Goal: Information Seeking & Learning: Learn about a topic

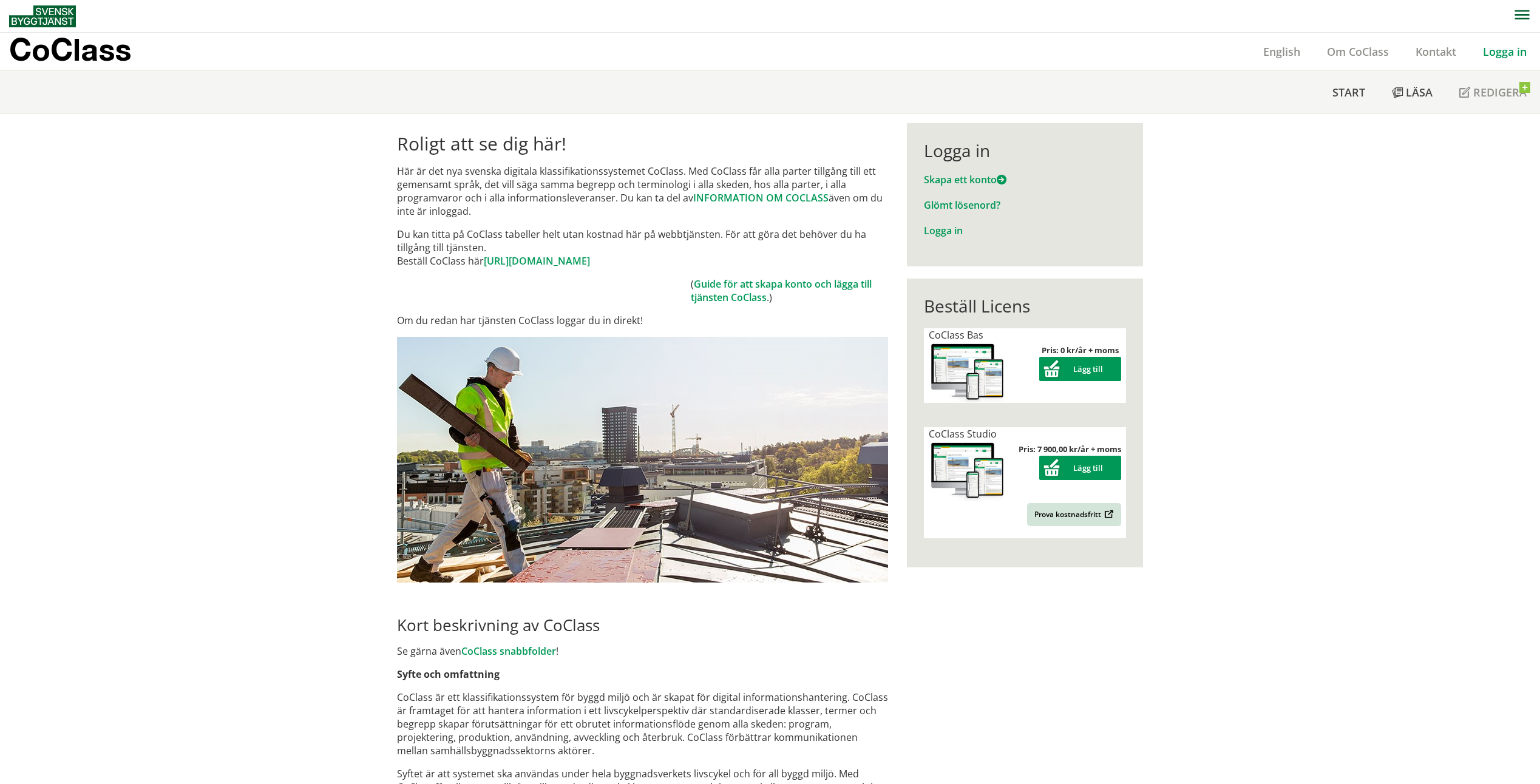
scroll to position [42, 0]
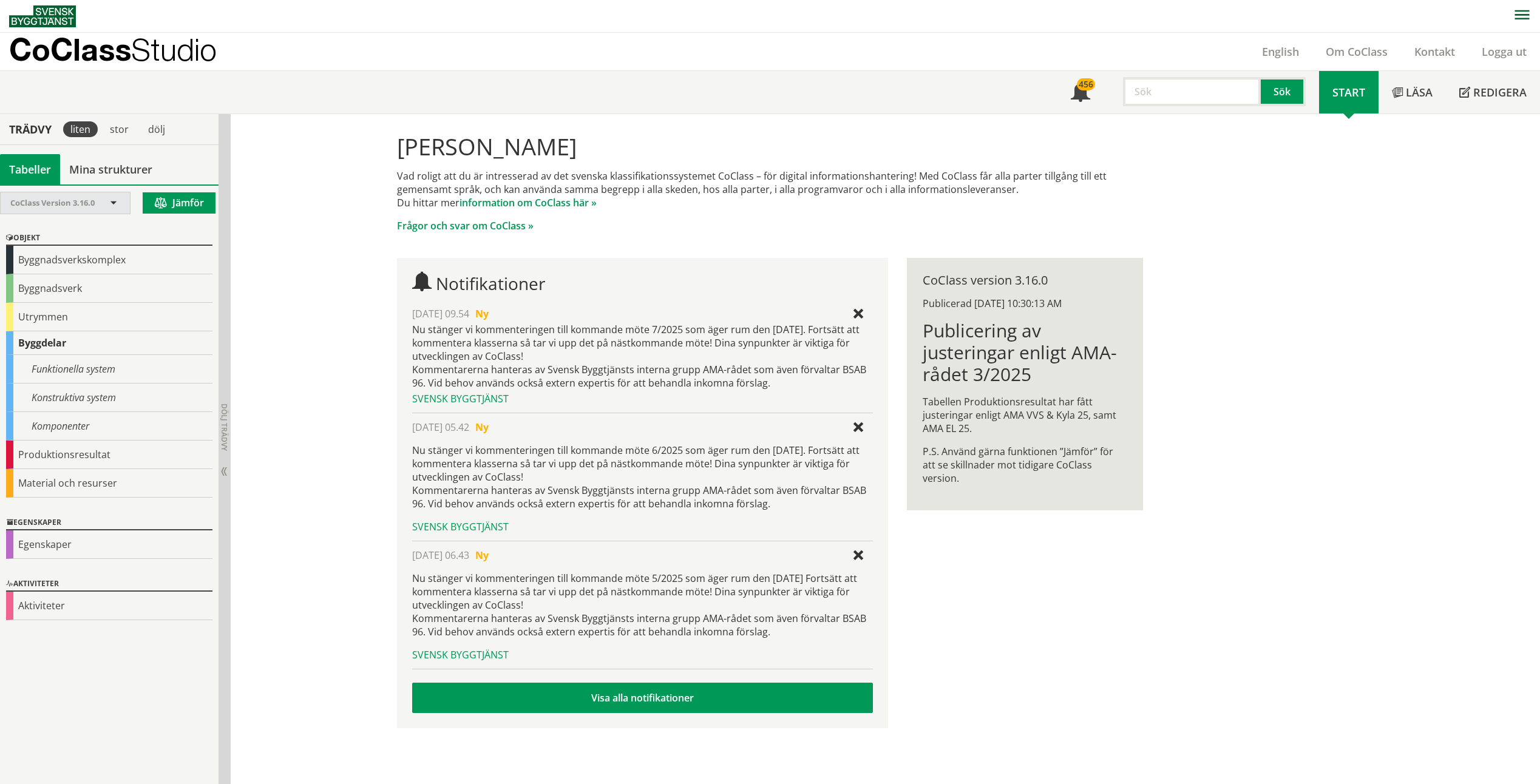
click at [82, 205] on span "CoClass Version 3.16.0" at bounding box center [52, 202] width 84 height 11
click at [1221, 102] on input "text" at bounding box center [1192, 91] width 138 height 29
type input "undertak"
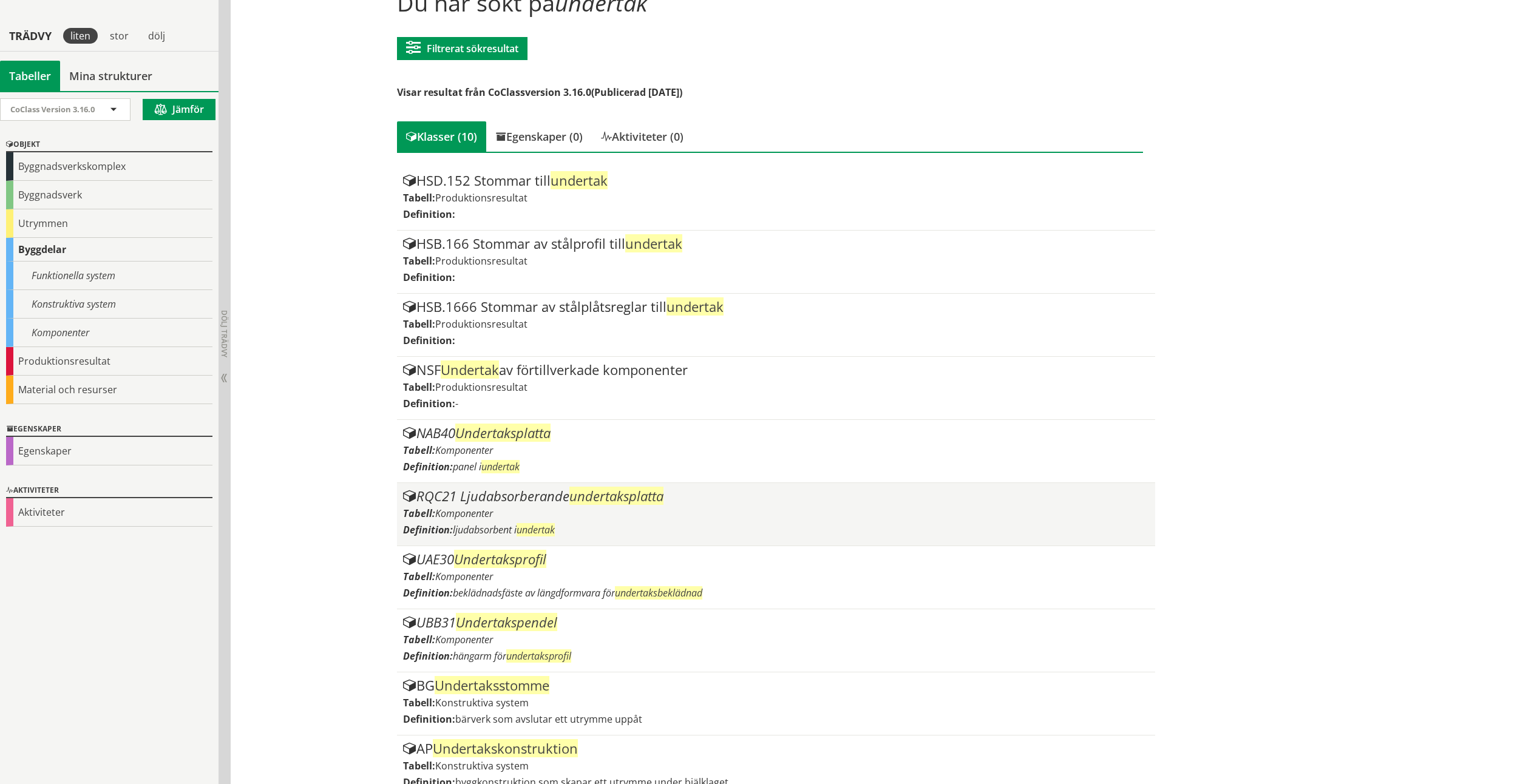
scroll to position [165, 0]
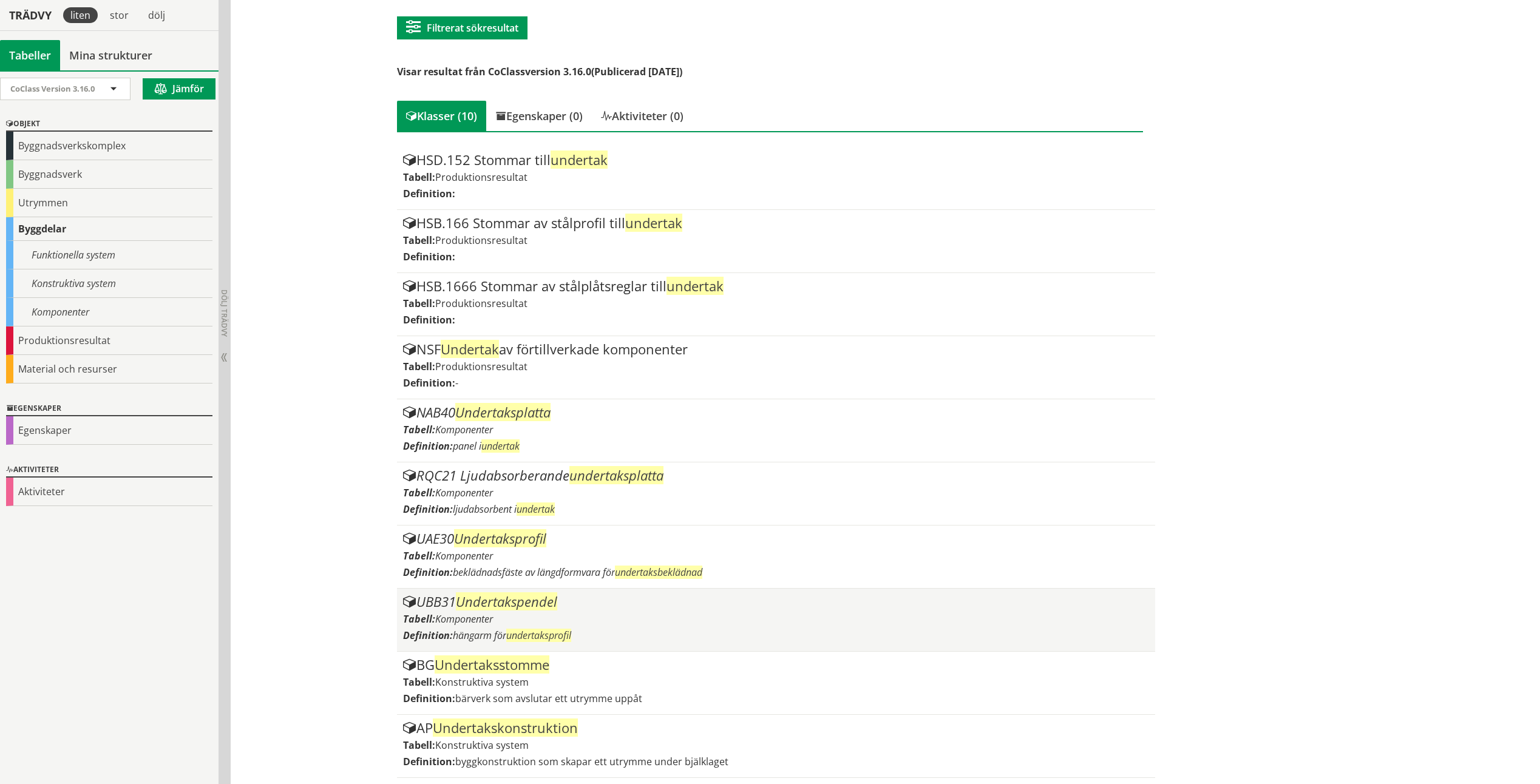
click at [587, 612] on div "UBB31 Undertakspendel Tabell: Komponenter Definition: hängarm för undertaksprof…" at bounding box center [776, 620] width 746 height 50
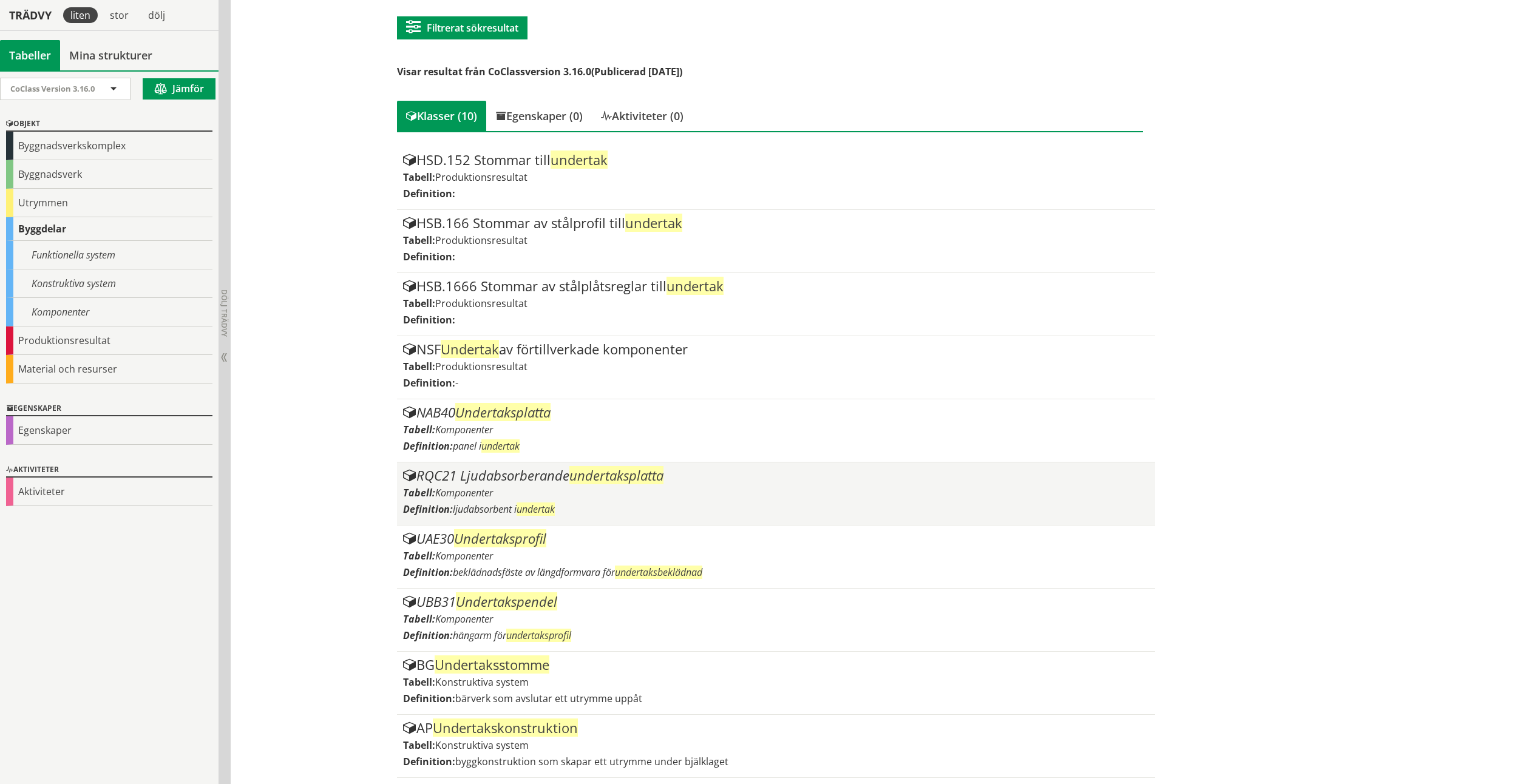
click at [574, 485] on div "RQC21 Ljudabsorberande undertaksplatta Tabell: Komponenter Definition: ljudabso…" at bounding box center [776, 494] width 746 height 50
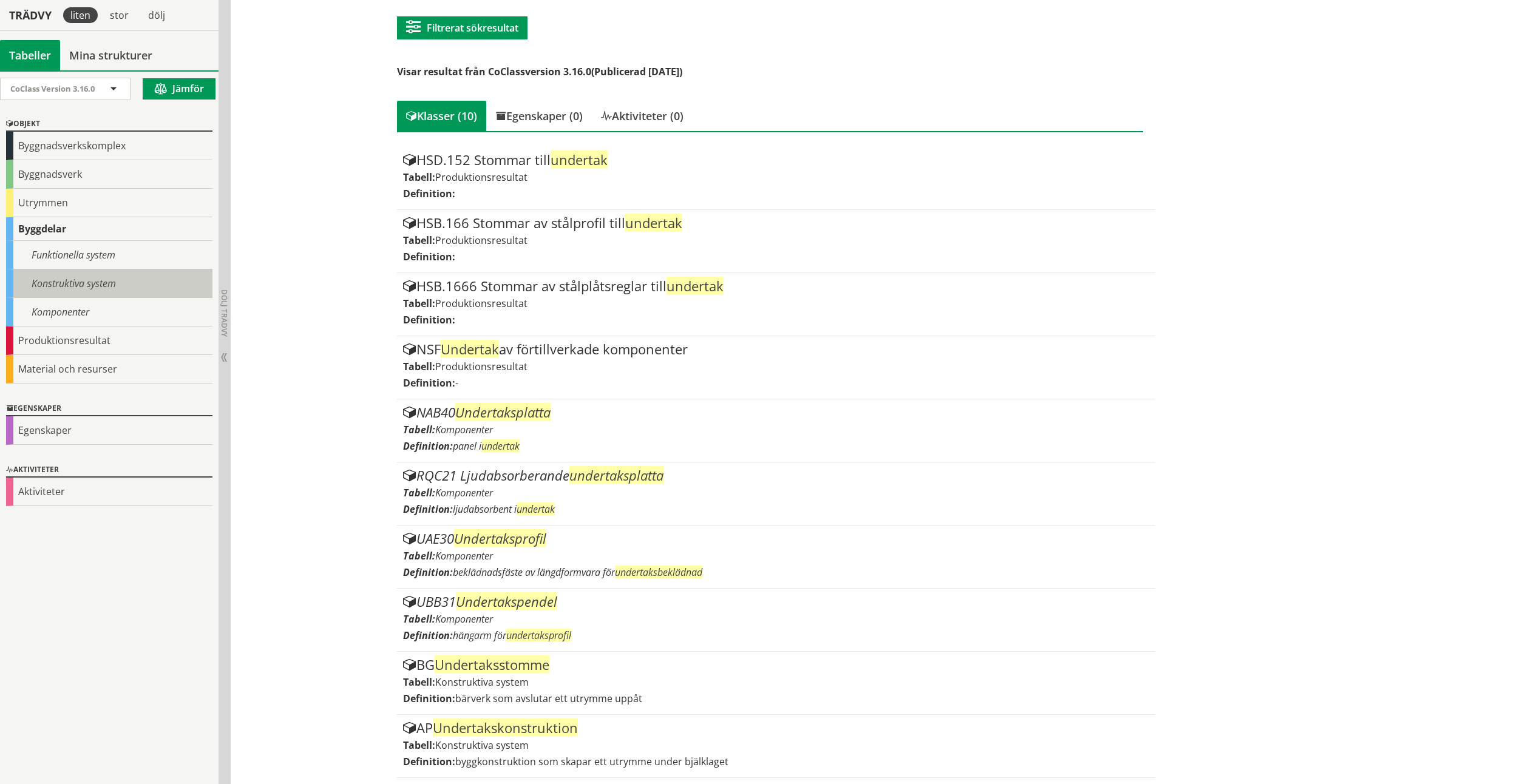
click at [80, 288] on div "Konstruktiva system" at bounding box center [109, 284] width 207 height 28
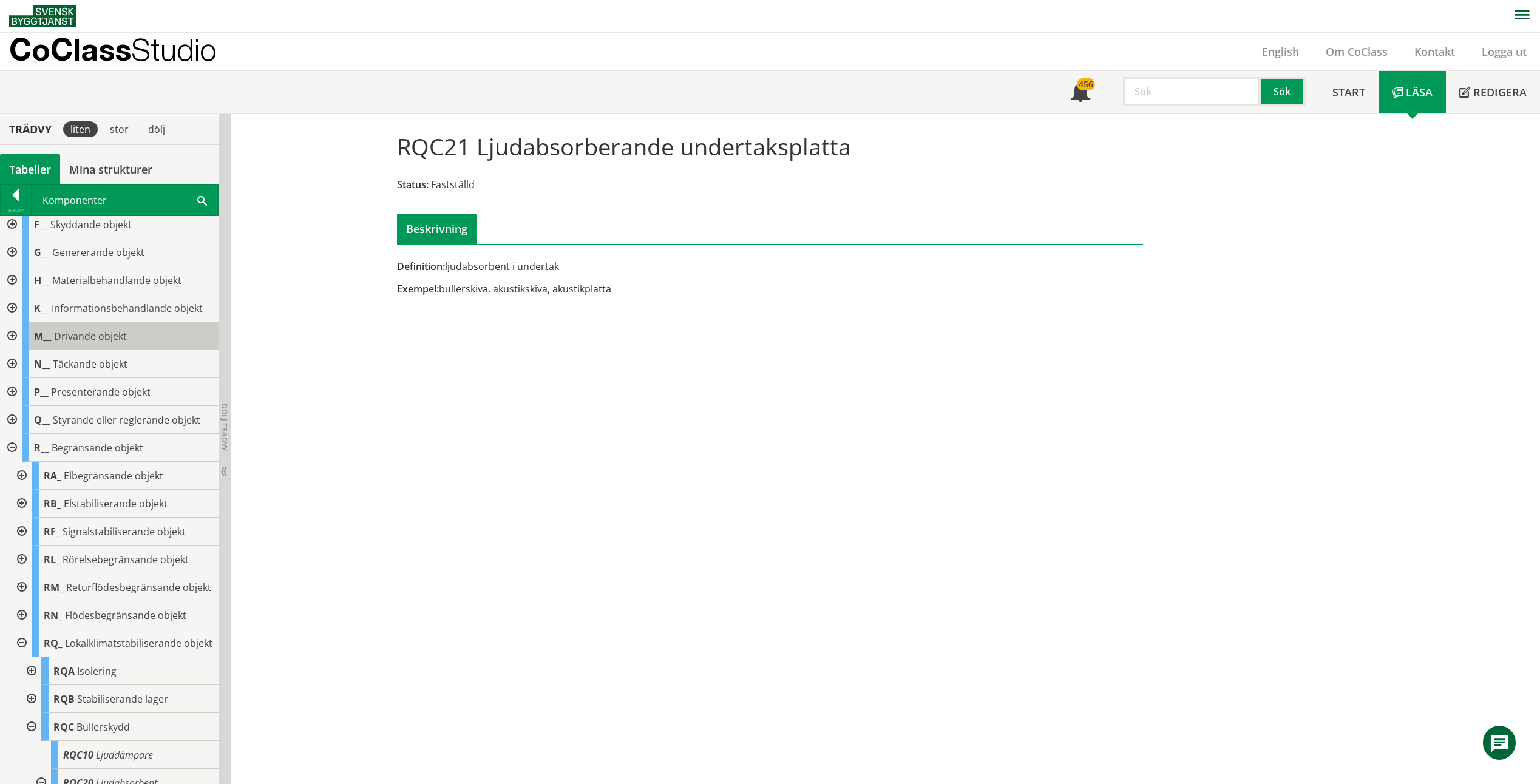
scroll to position [122, 0]
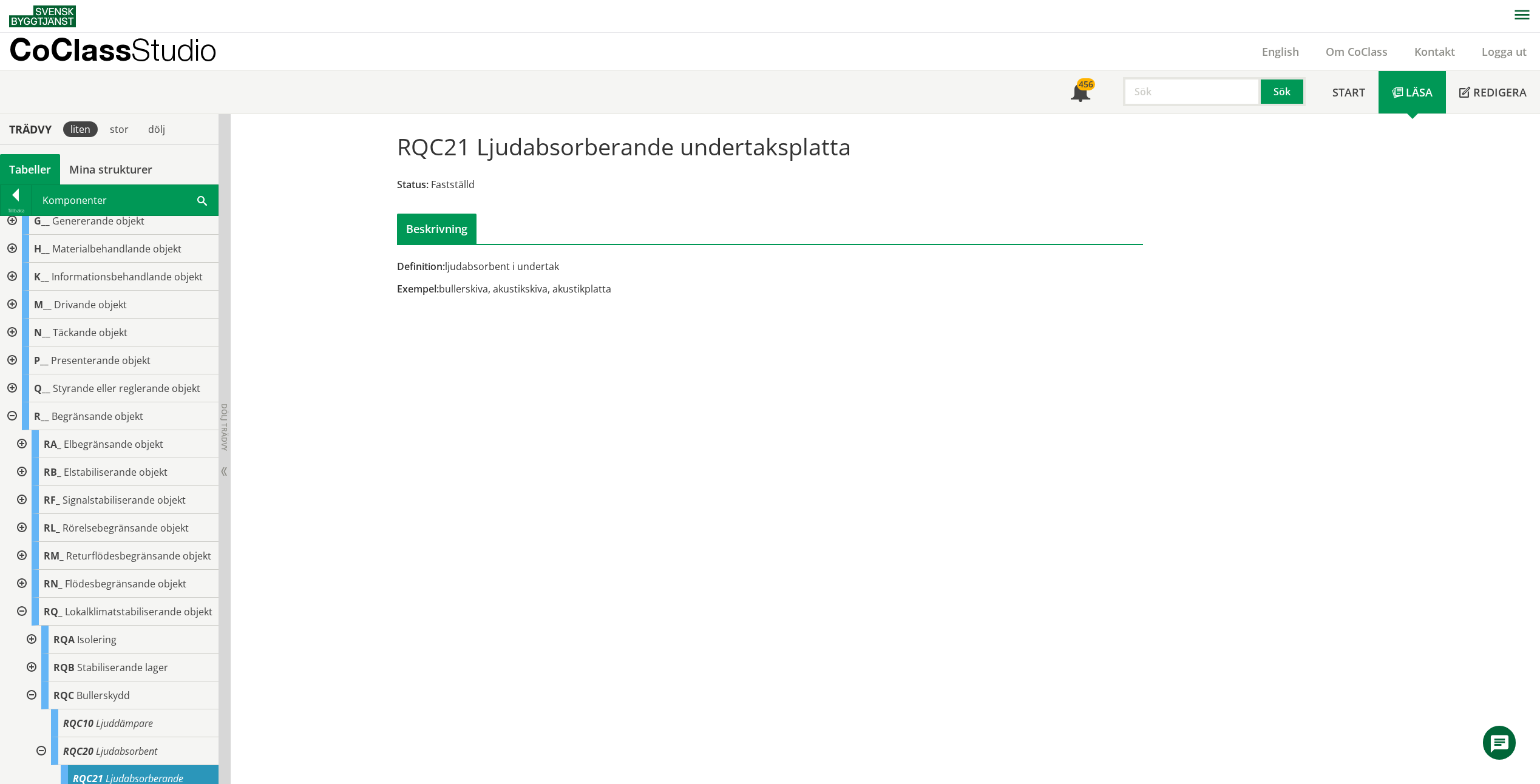
click at [7, 416] on div at bounding box center [11, 416] width 22 height 28
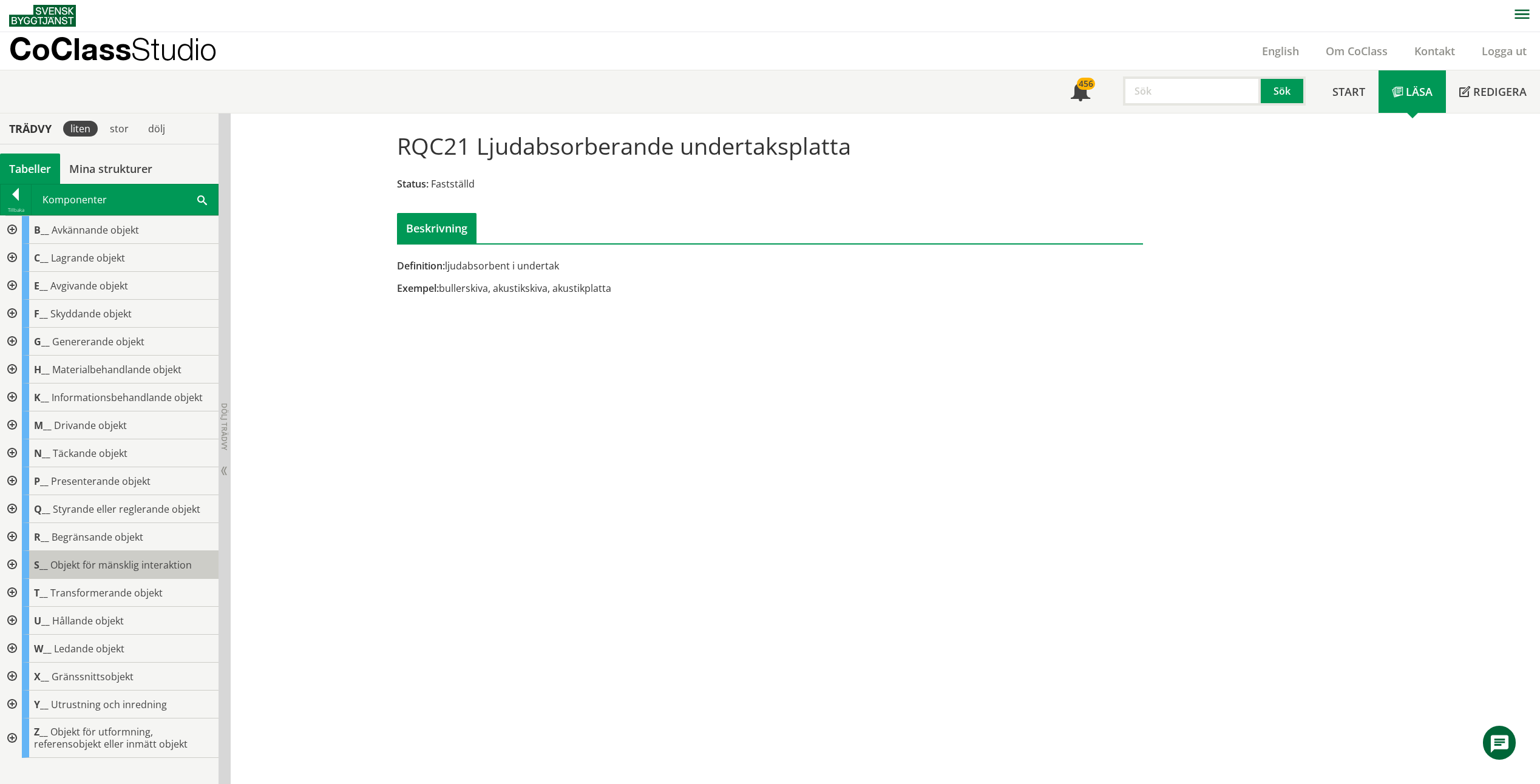
scroll to position [0, 0]
click at [20, 197] on div at bounding box center [15, 197] width 30 height 17
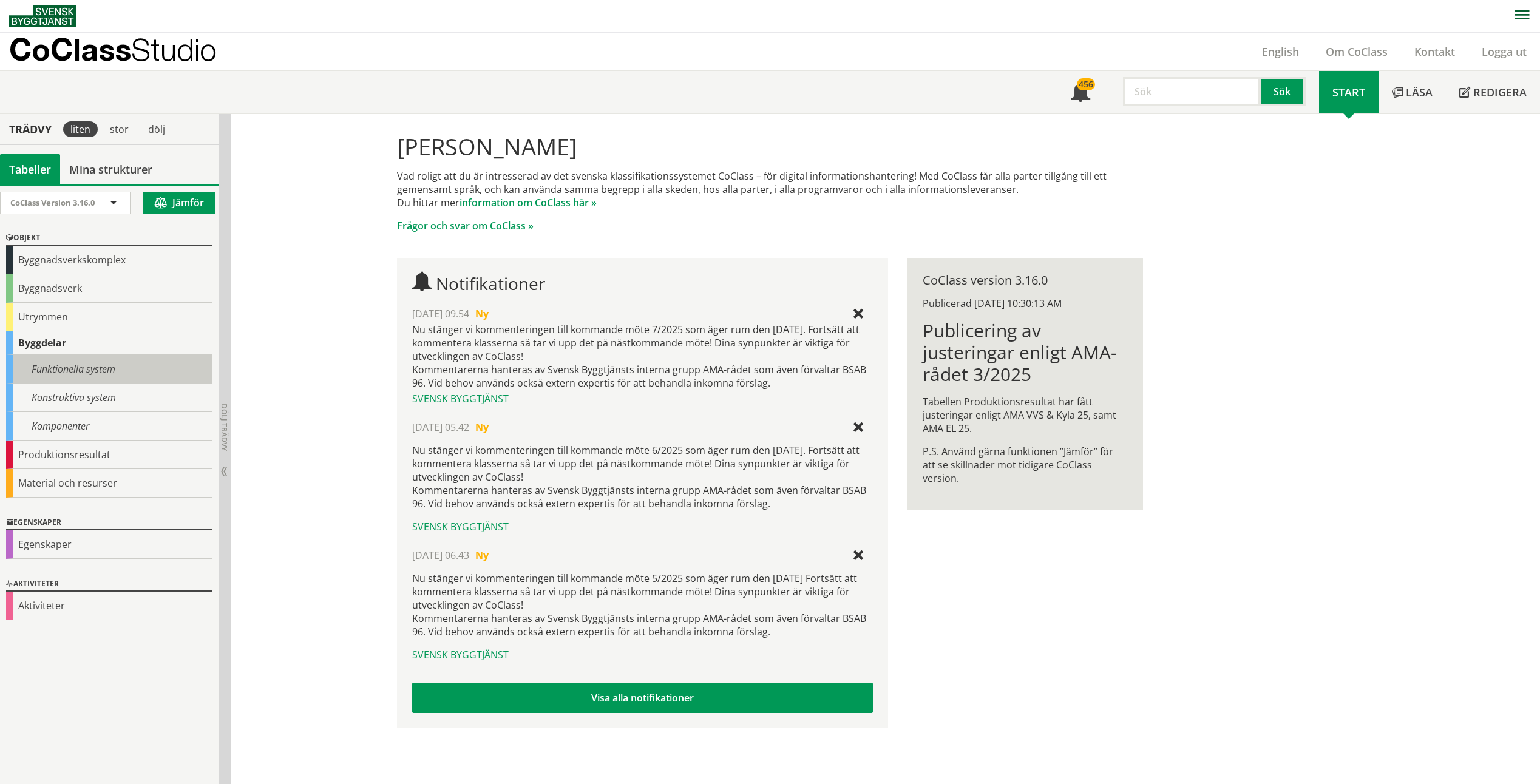
click at [82, 365] on div "Funktionella system" at bounding box center [109, 369] width 207 height 28
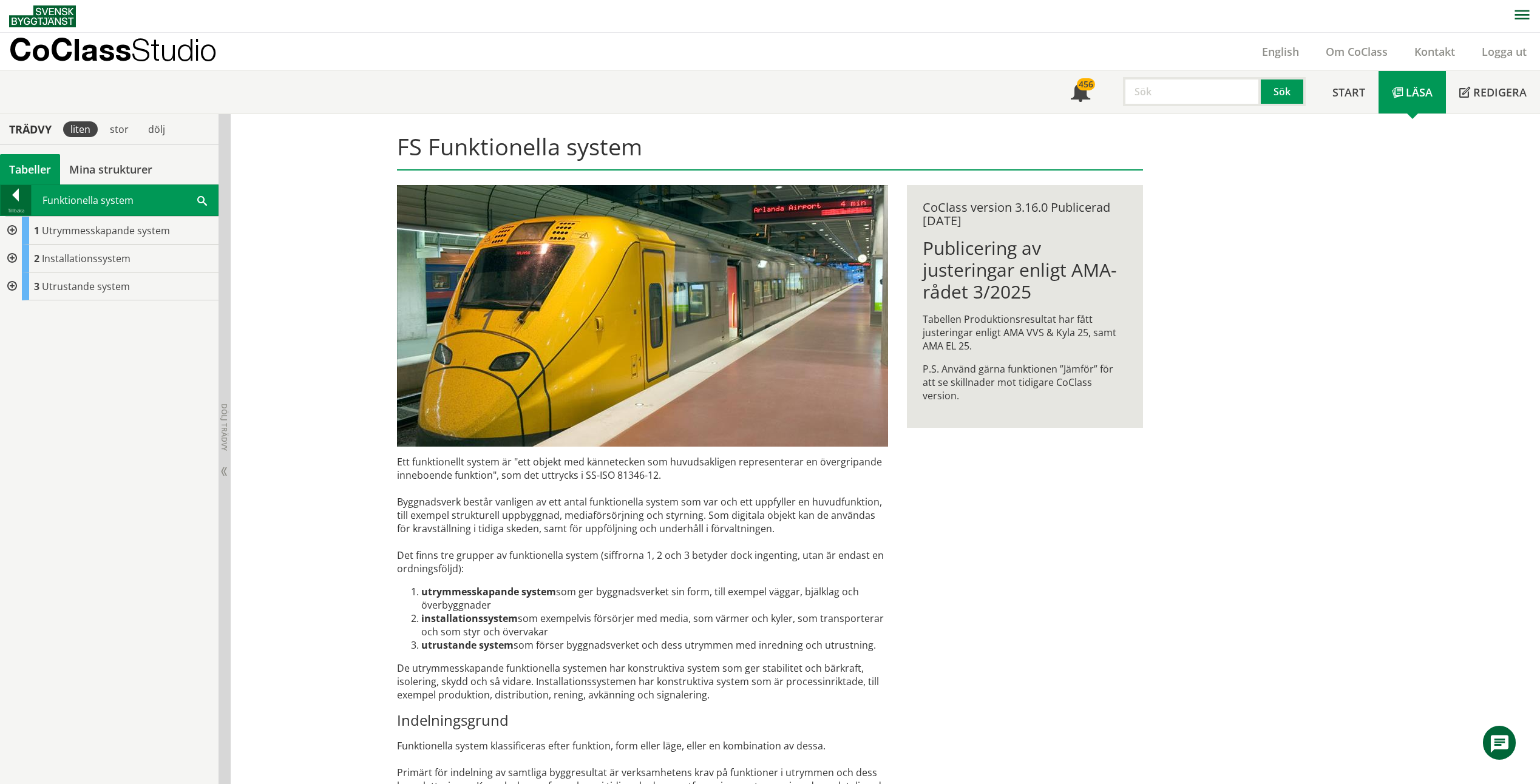
click at [21, 197] on div at bounding box center [15, 197] width 30 height 17
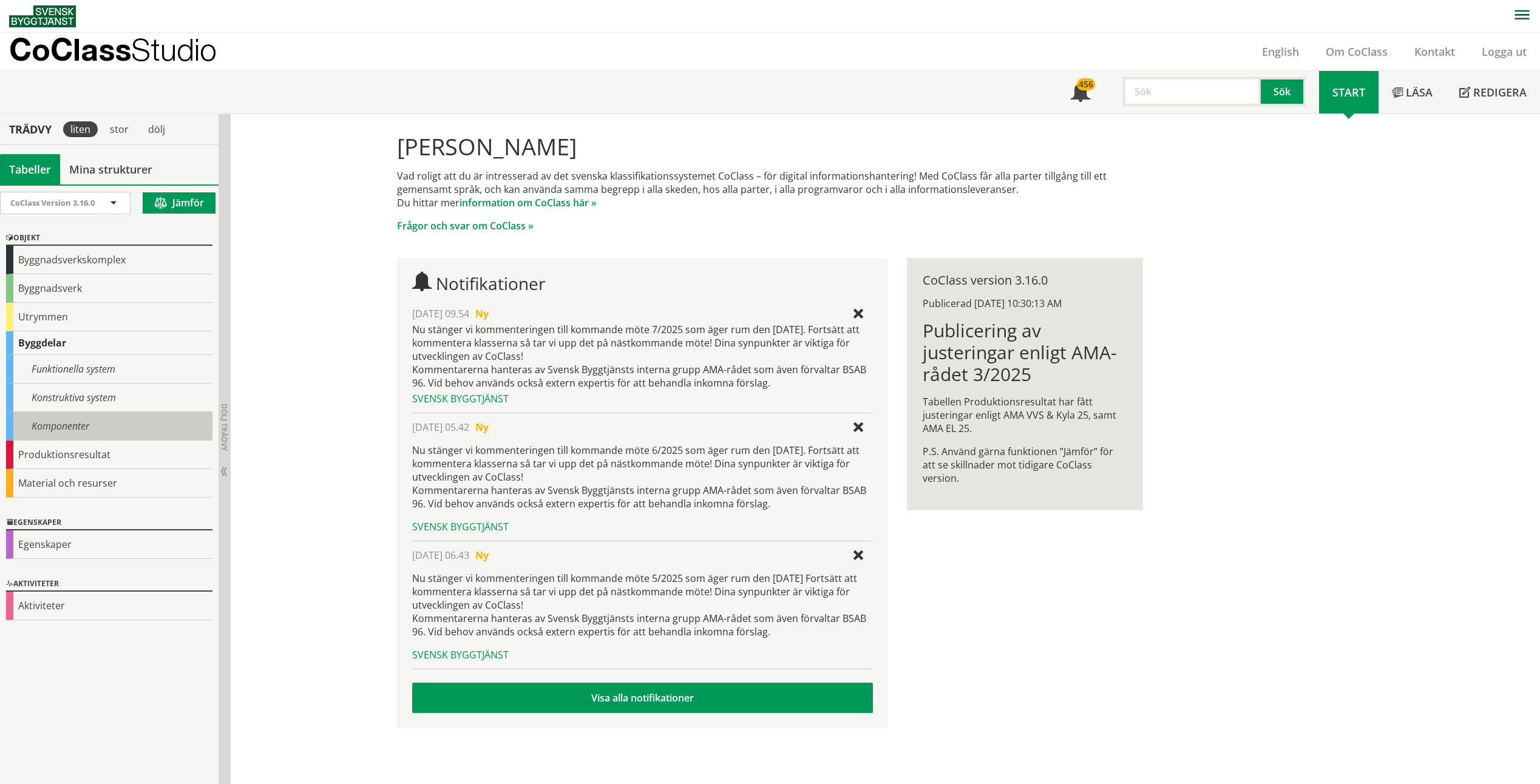
click at [80, 421] on div "Komponenter" at bounding box center [109, 426] width 207 height 28
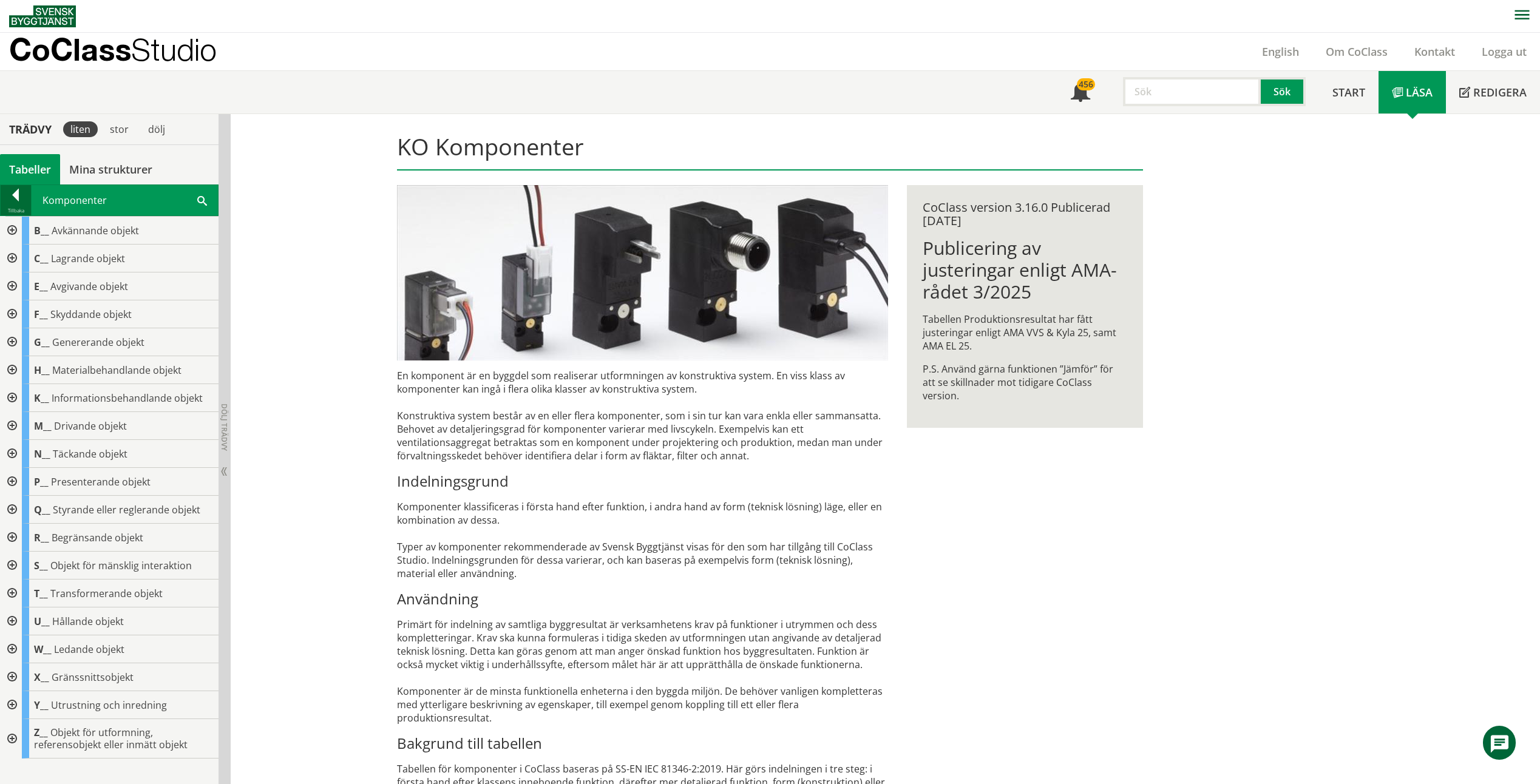
click at [22, 198] on div at bounding box center [15, 197] width 30 height 17
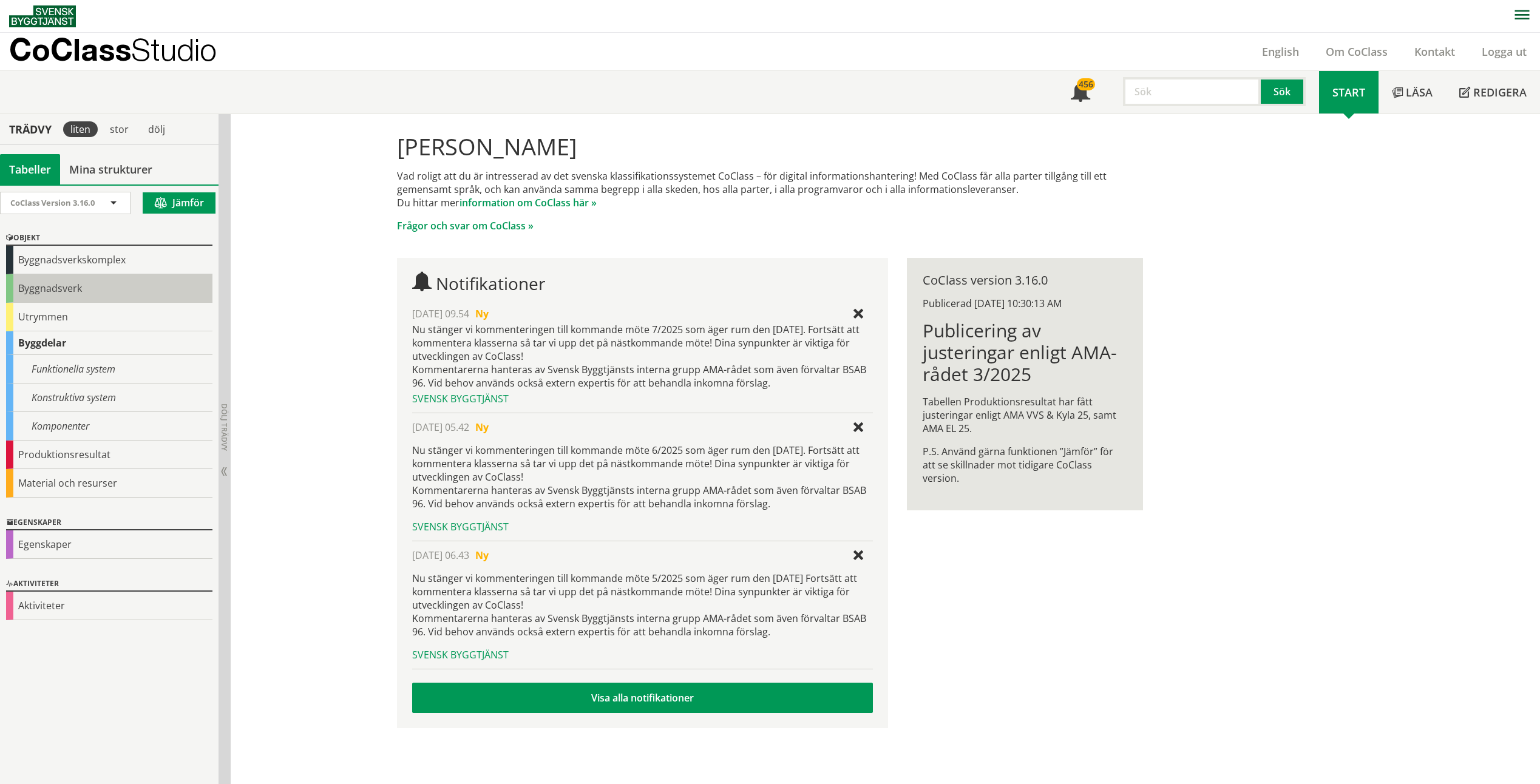
click at [97, 288] on div "Byggnadsverk" at bounding box center [109, 288] width 207 height 28
click at [109, 379] on div "Funktionella system" at bounding box center [109, 369] width 207 height 28
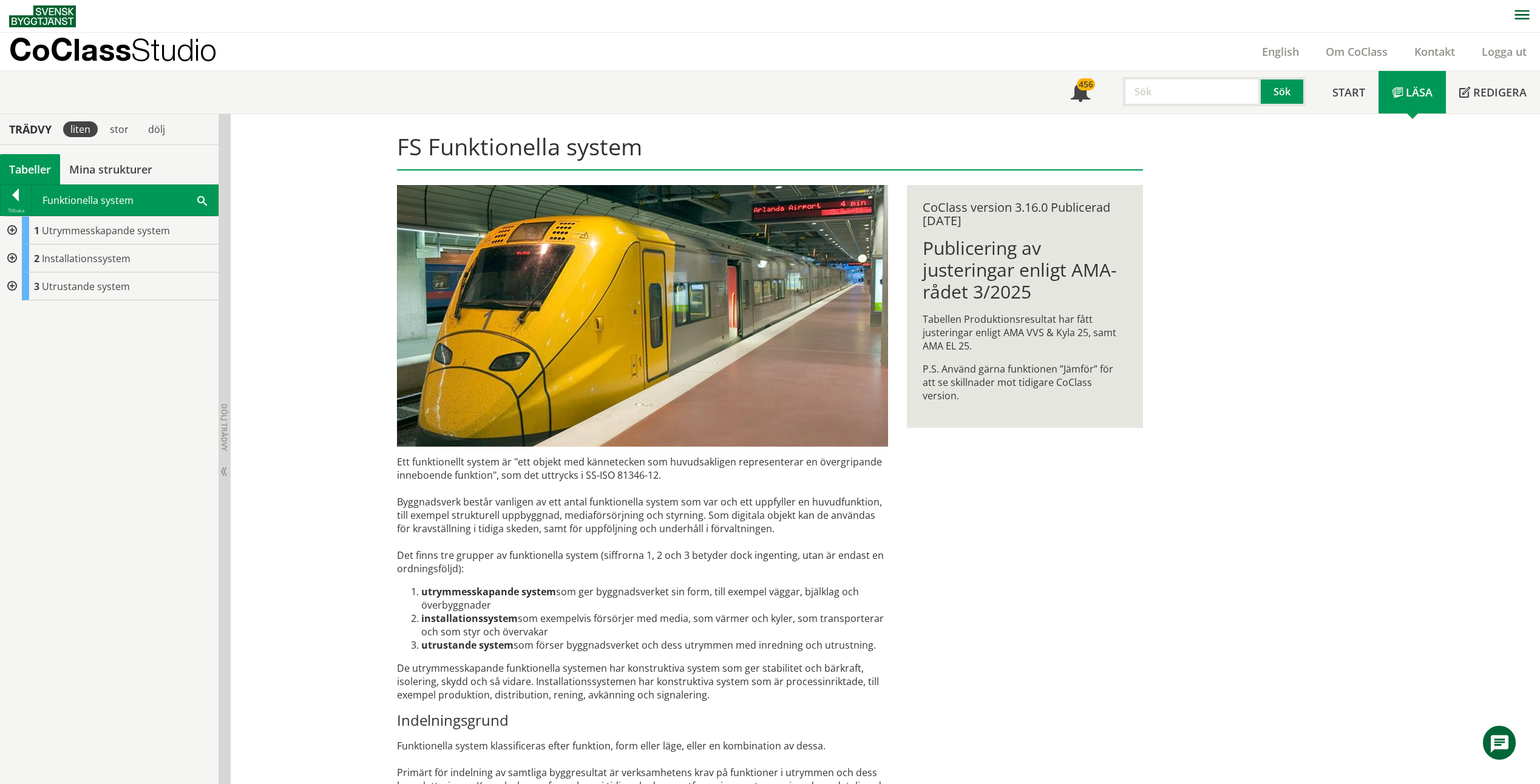
click at [13, 232] on div at bounding box center [11, 230] width 22 height 28
click at [15, 197] on div at bounding box center [15, 197] width 30 height 17
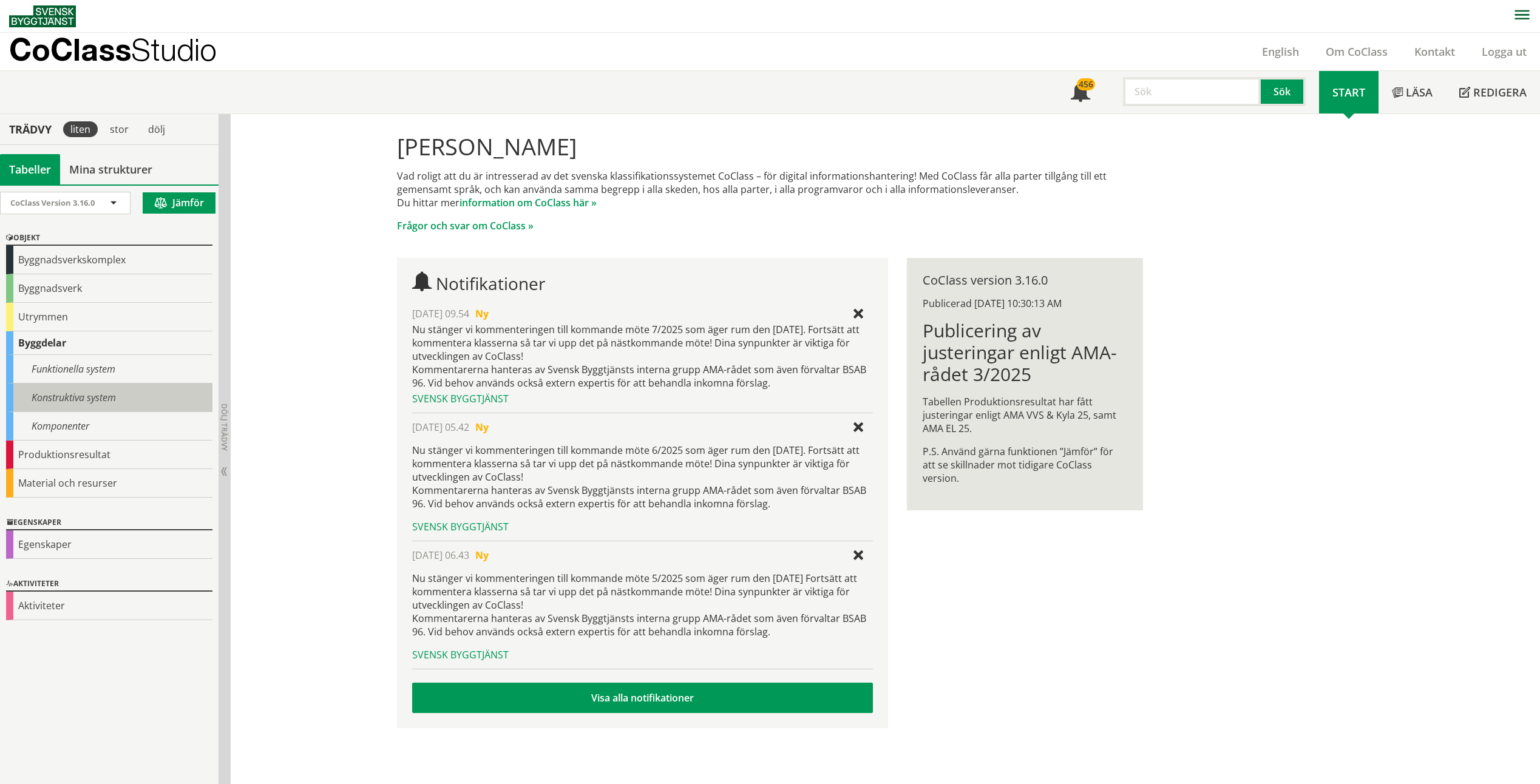
click at [70, 393] on div "Konstruktiva system" at bounding box center [109, 398] width 207 height 28
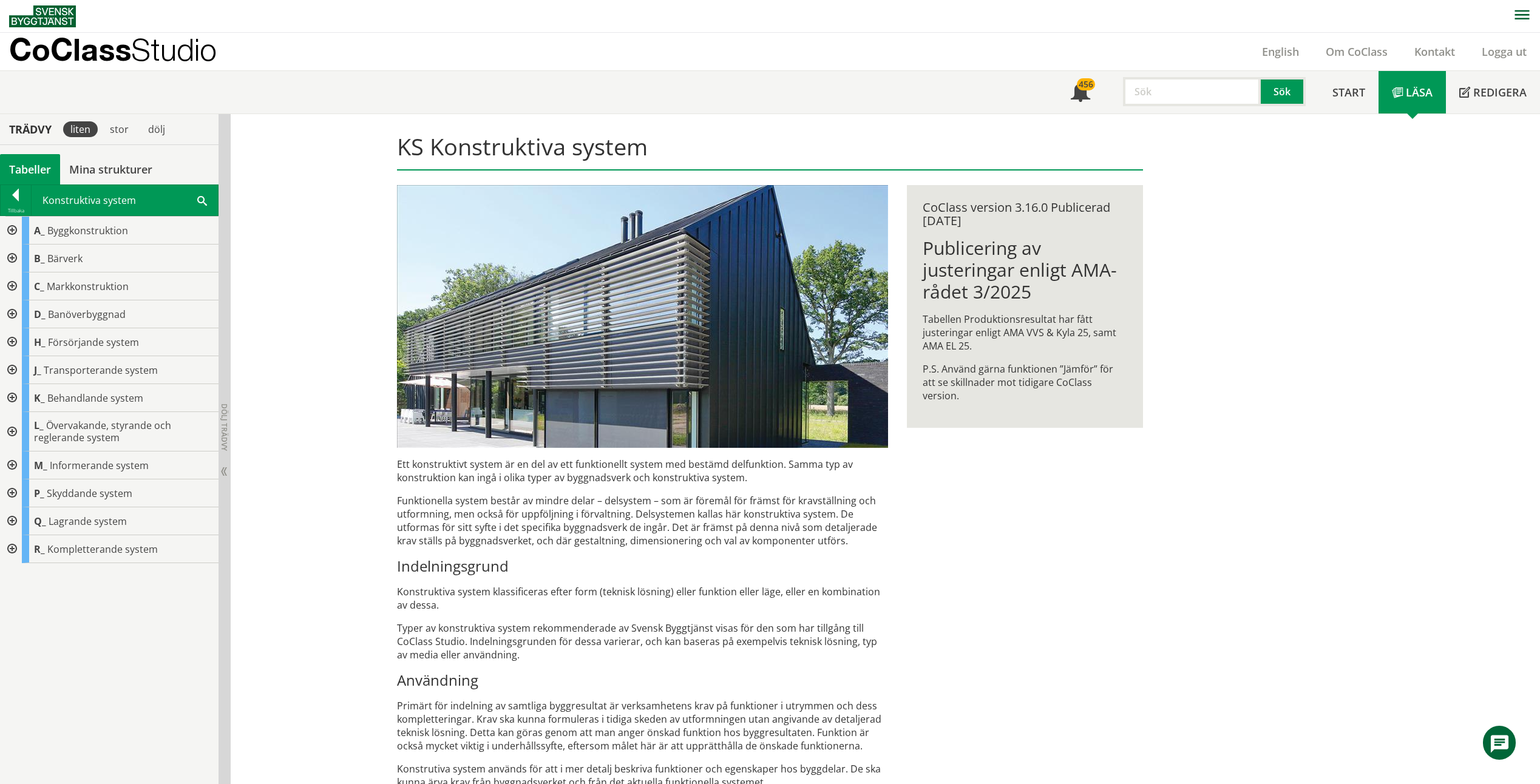
click at [15, 257] on div at bounding box center [11, 258] width 22 height 28
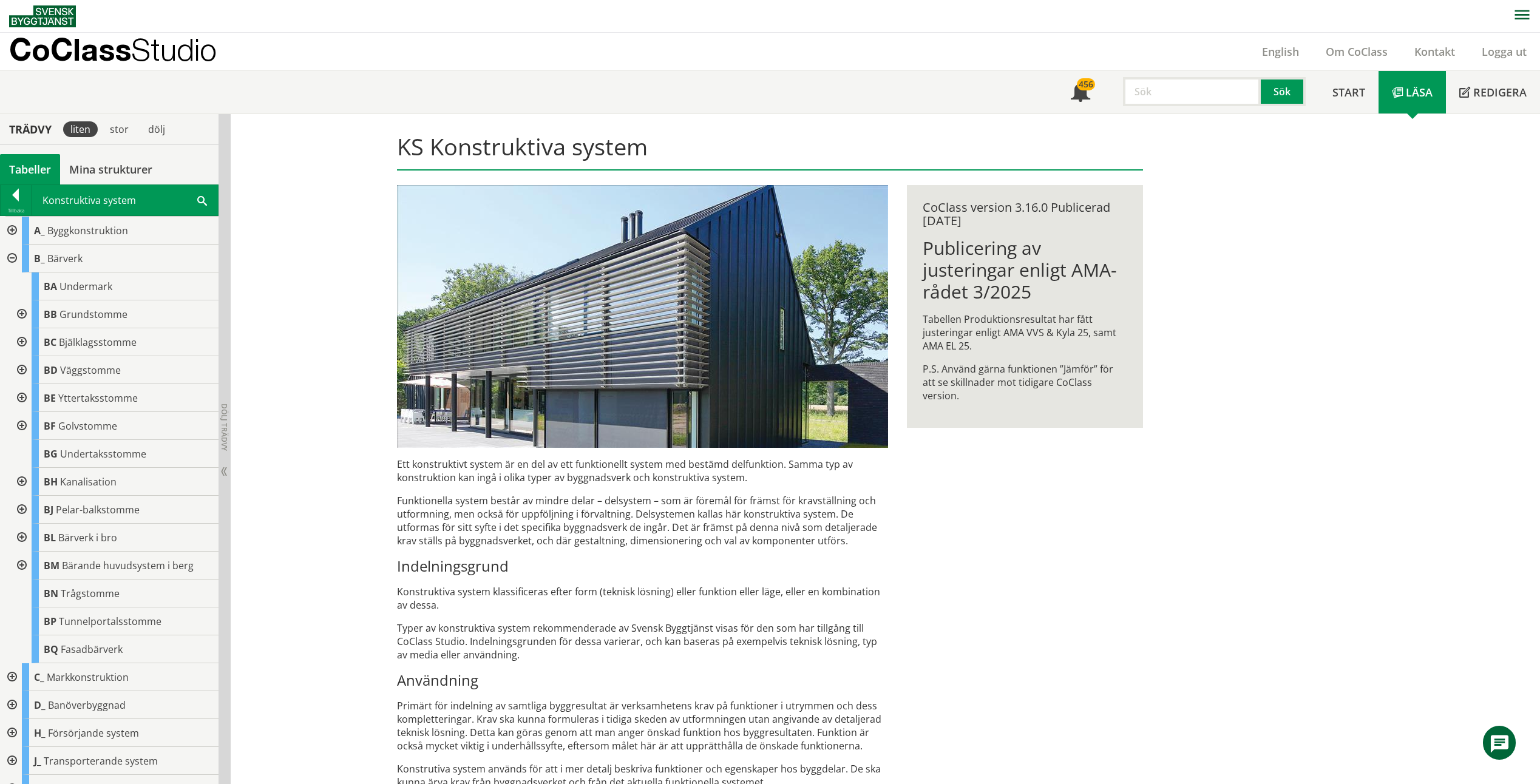
click at [14, 256] on div at bounding box center [11, 258] width 22 height 28
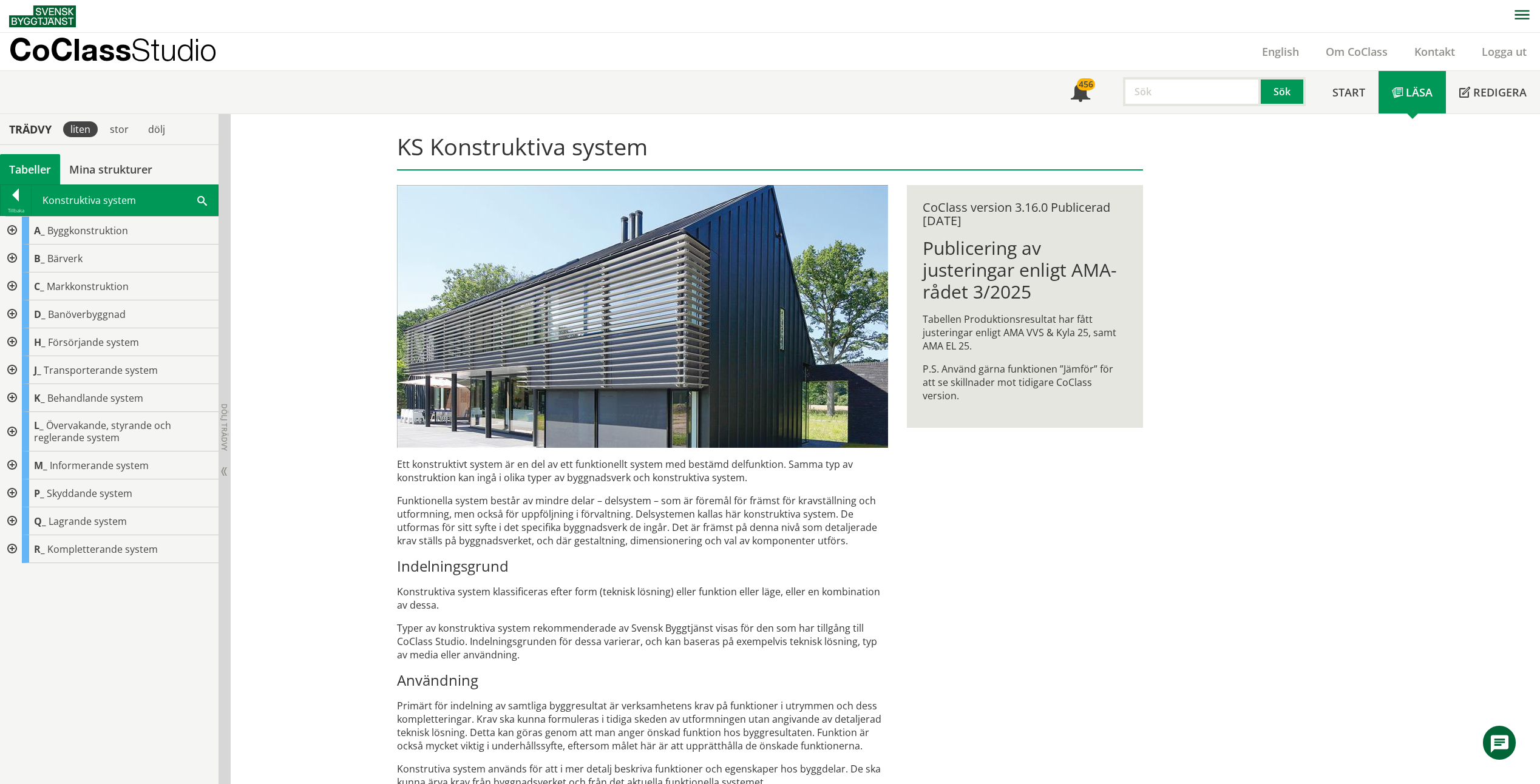
click at [6, 228] on div at bounding box center [11, 230] width 22 height 28
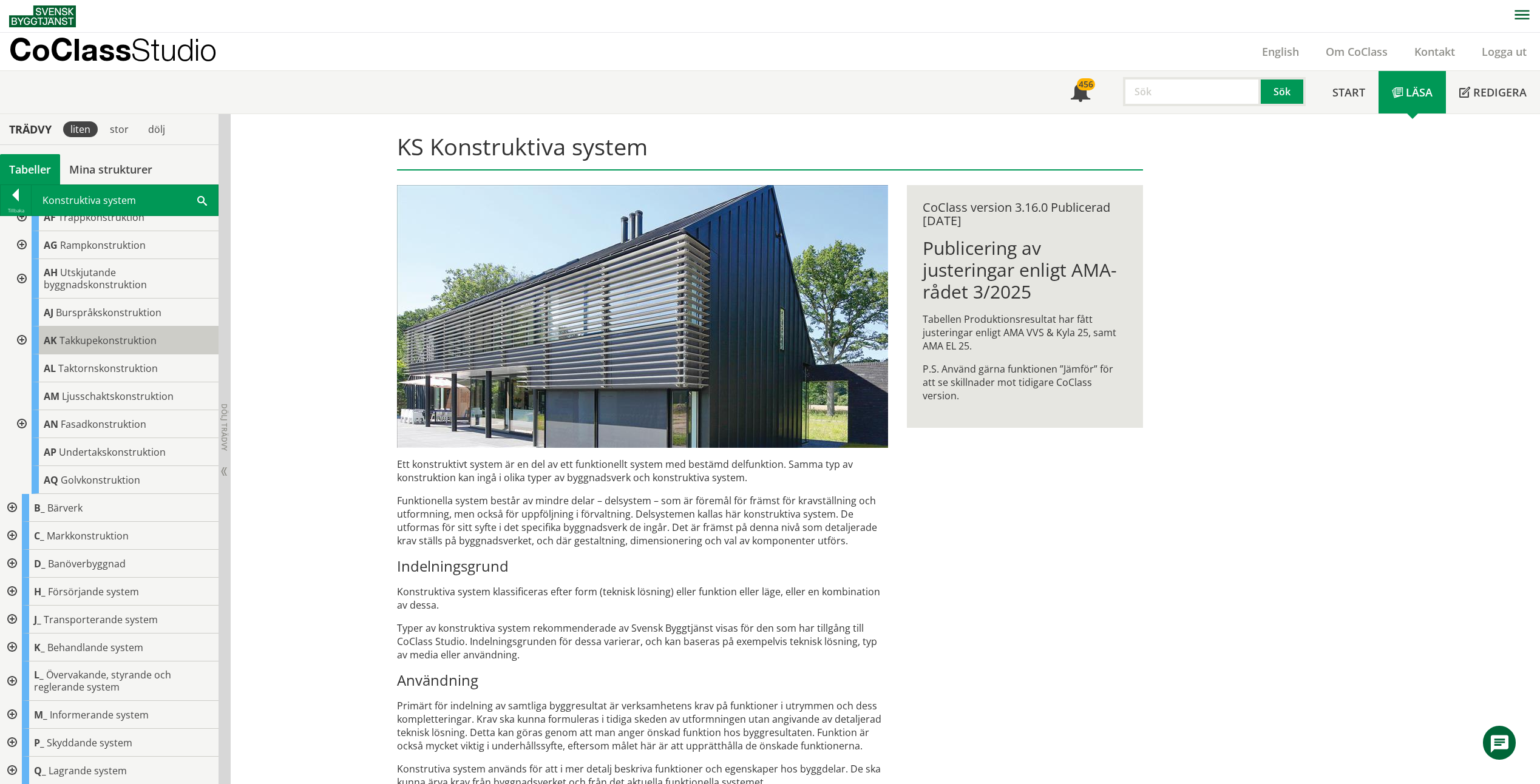
scroll to position [182, 0]
click at [14, 765] on div at bounding box center [11, 770] width 22 height 28
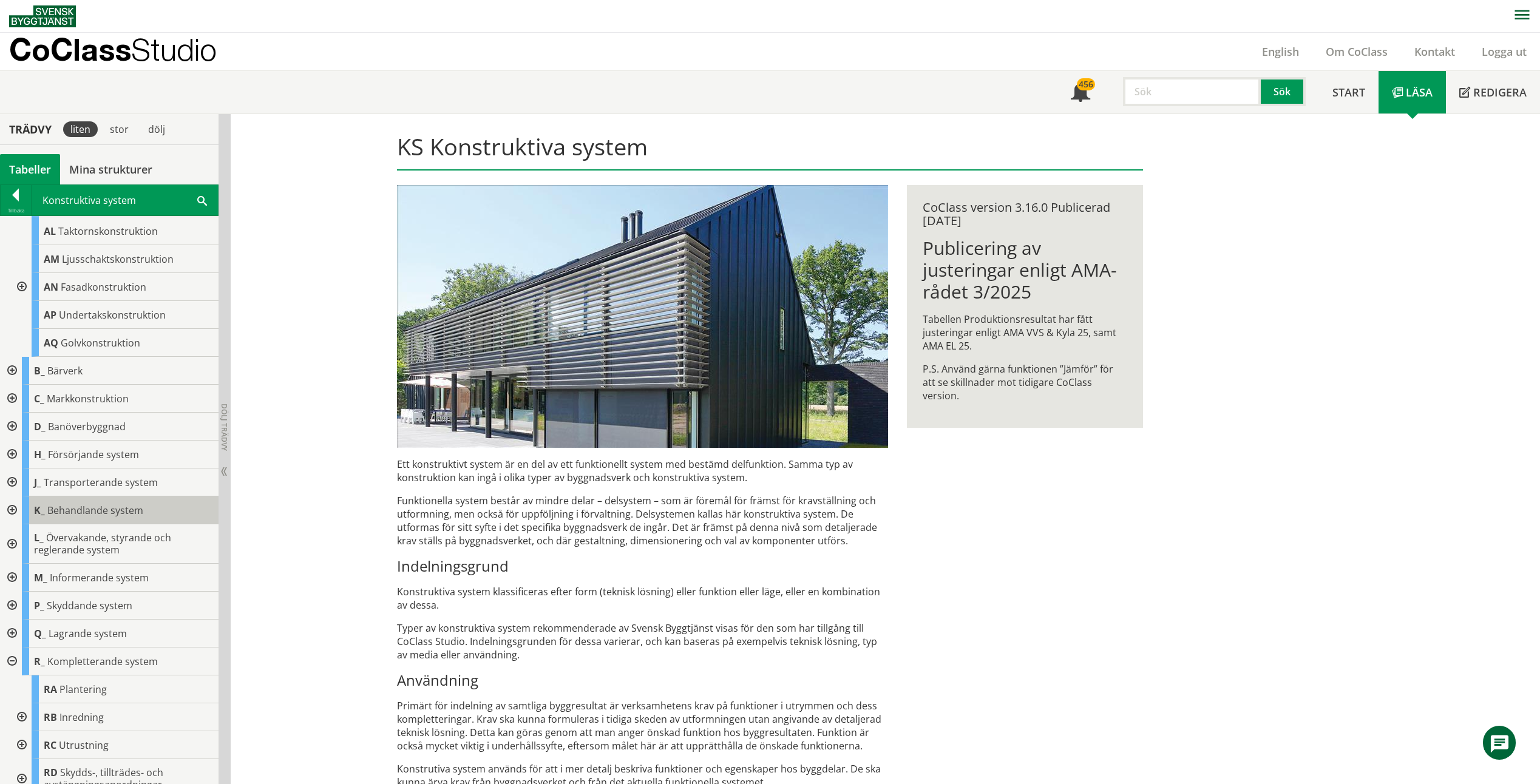
scroll to position [333, 0]
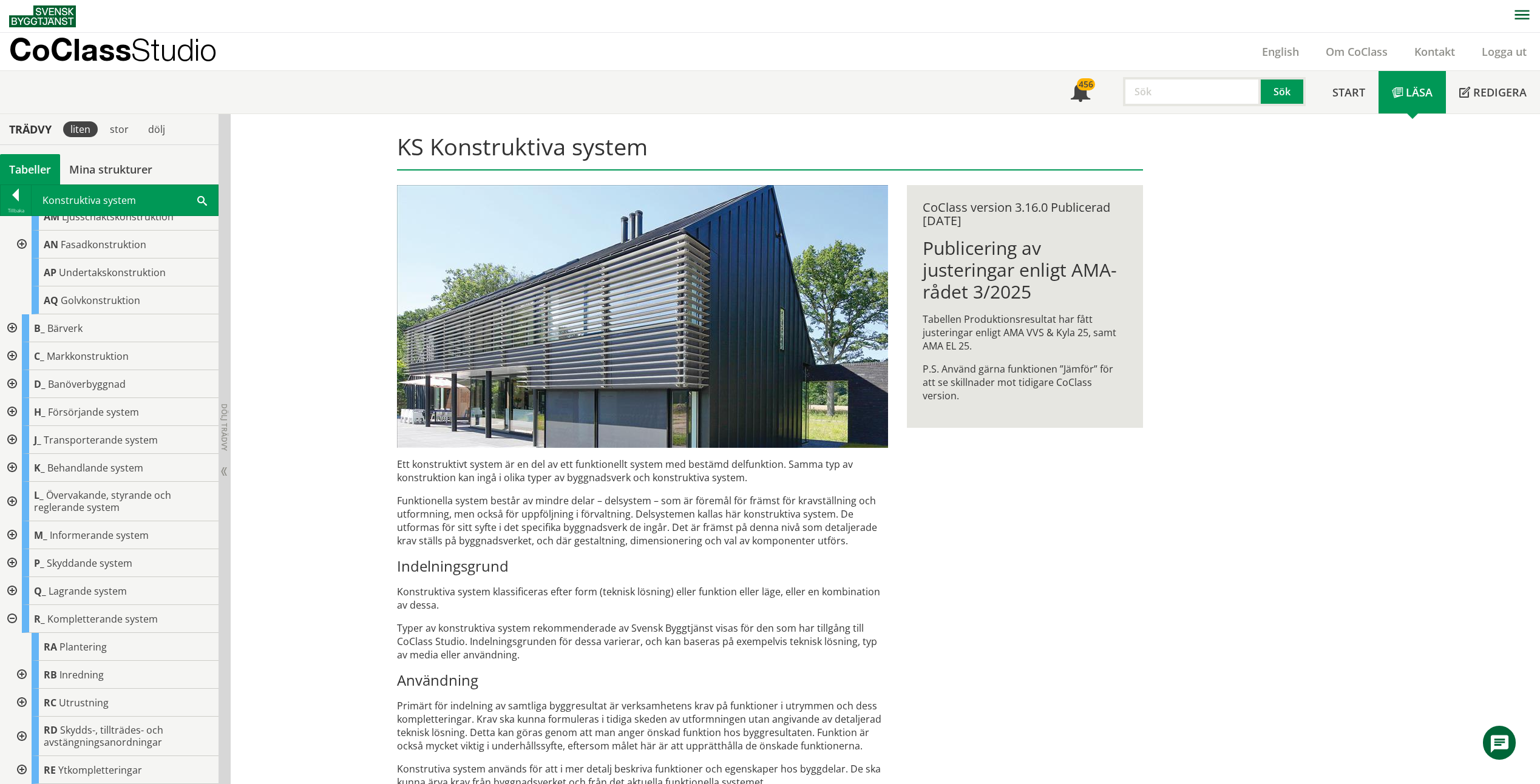
click at [20, 767] on div at bounding box center [21, 770] width 22 height 28
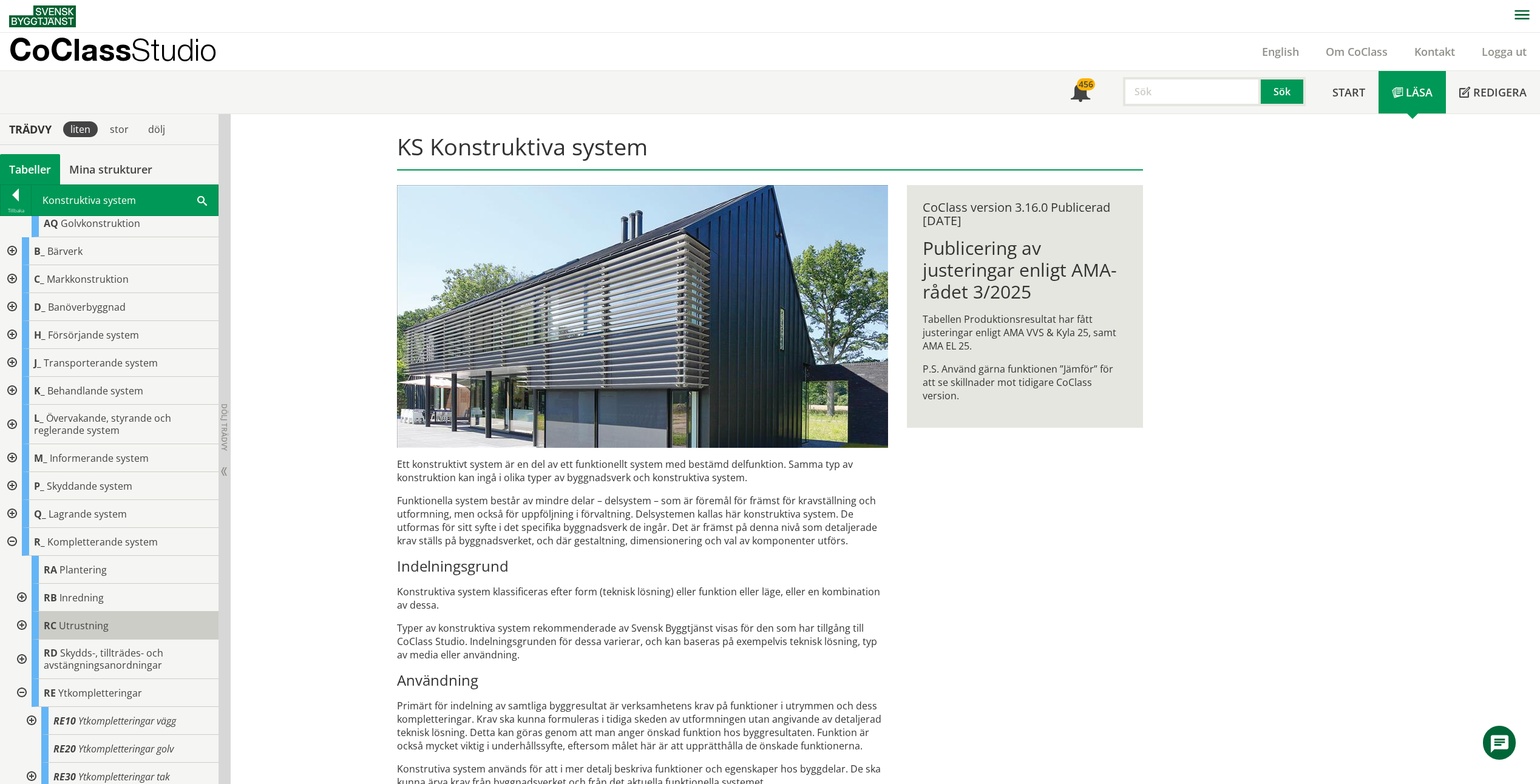
scroll to position [416, 0]
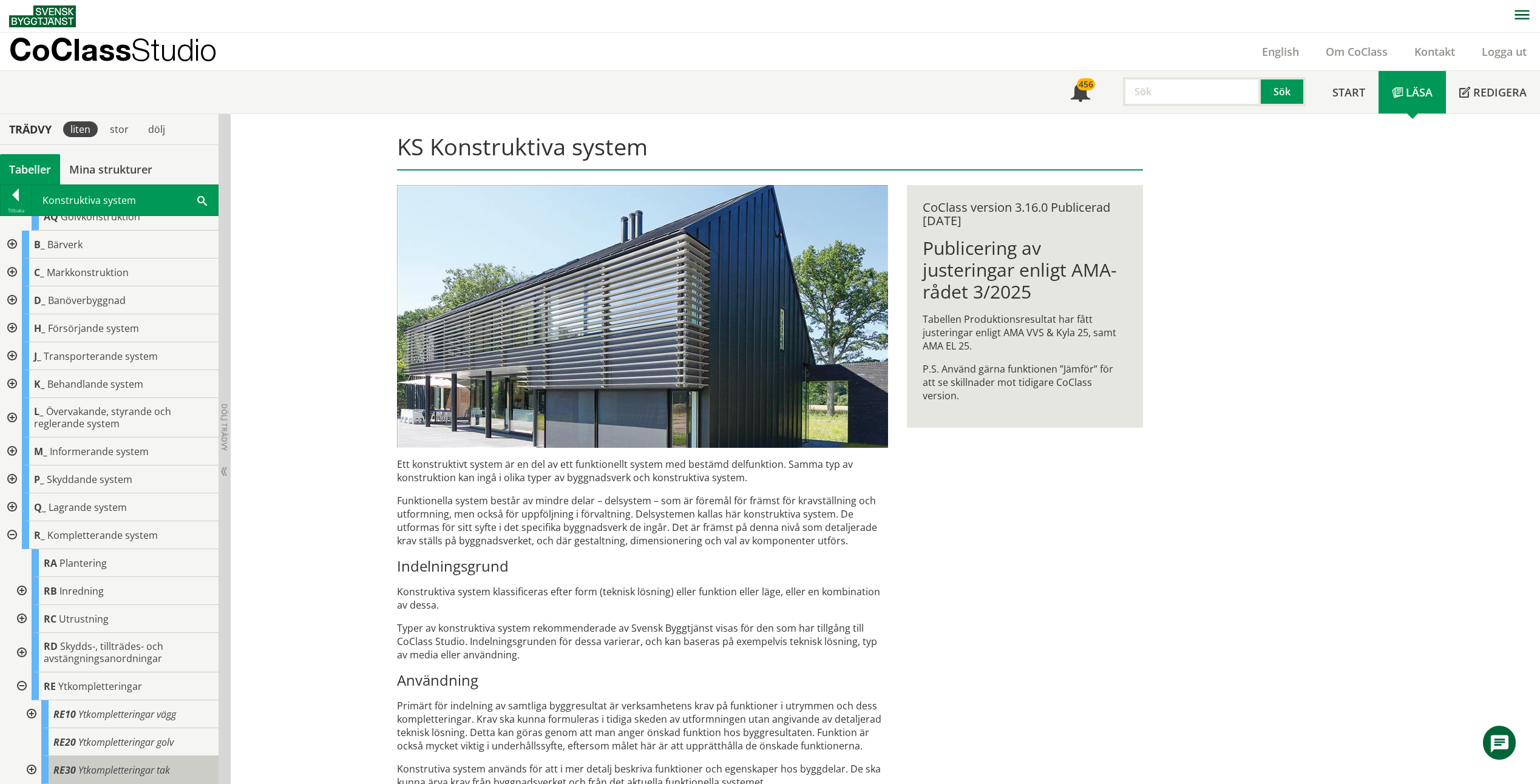
click at [170, 764] on span "Ytkompletteringar tak" at bounding box center [124, 770] width 91 height 14
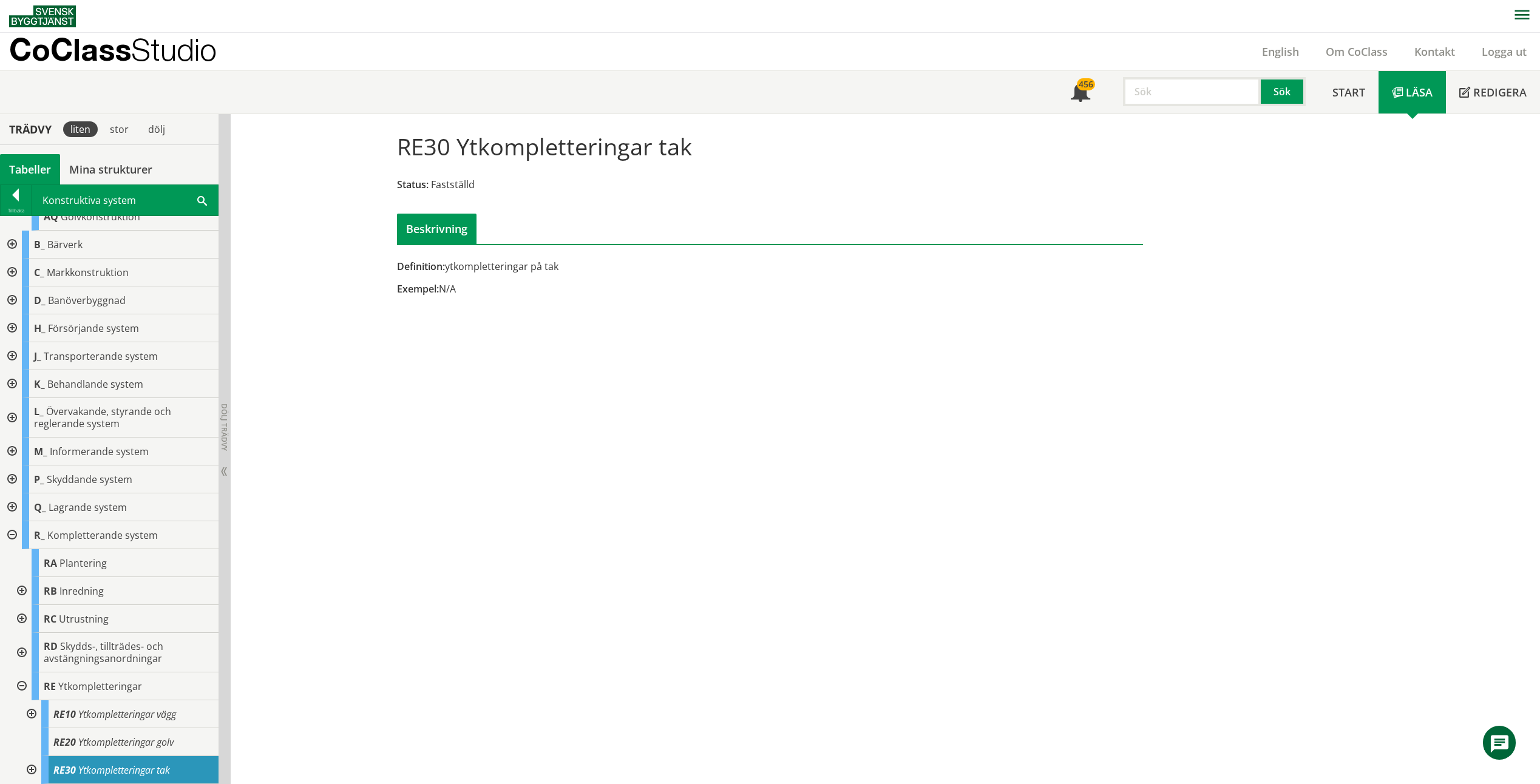
click at [32, 767] on div at bounding box center [30, 770] width 22 height 28
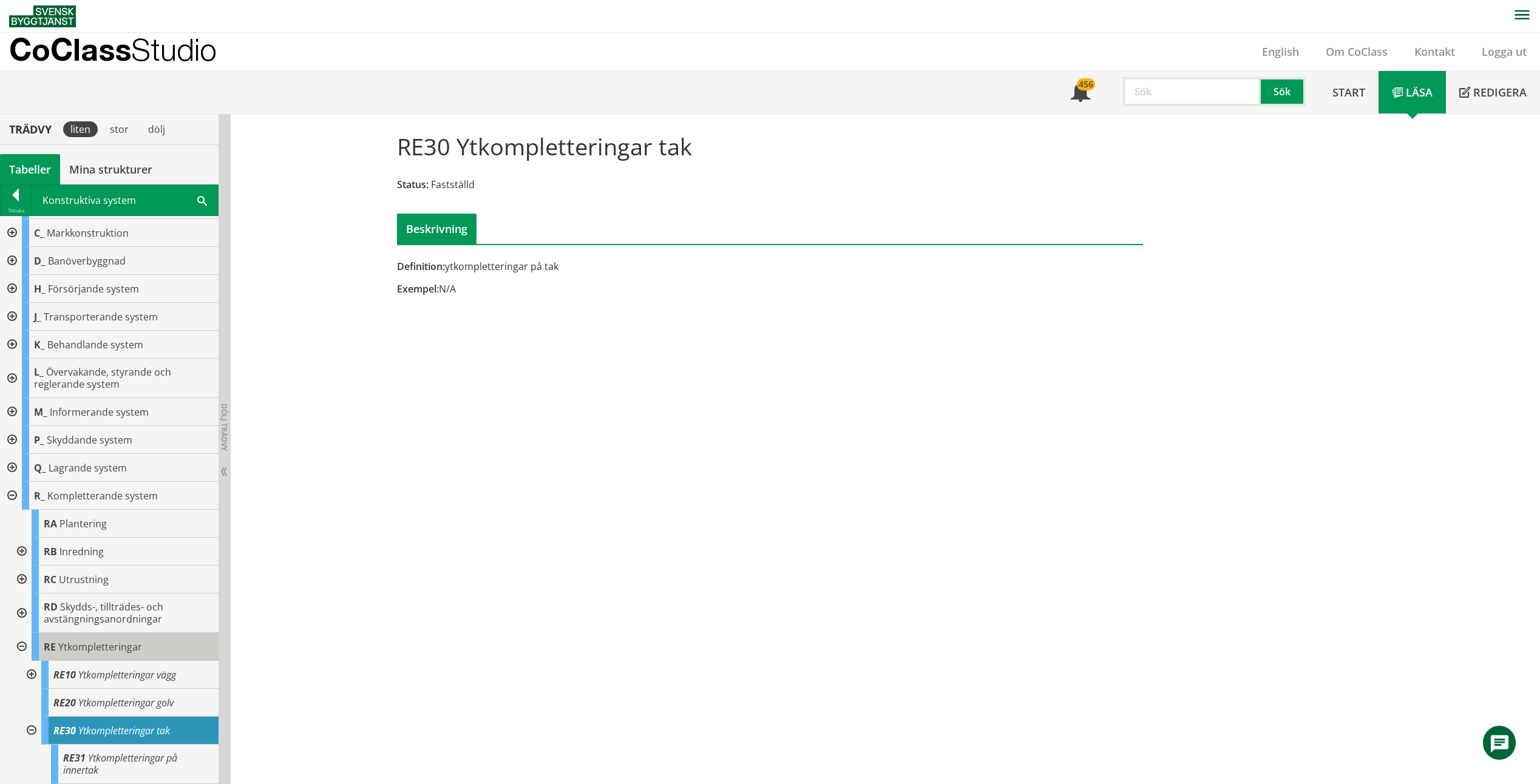
scroll to position [496, 0]
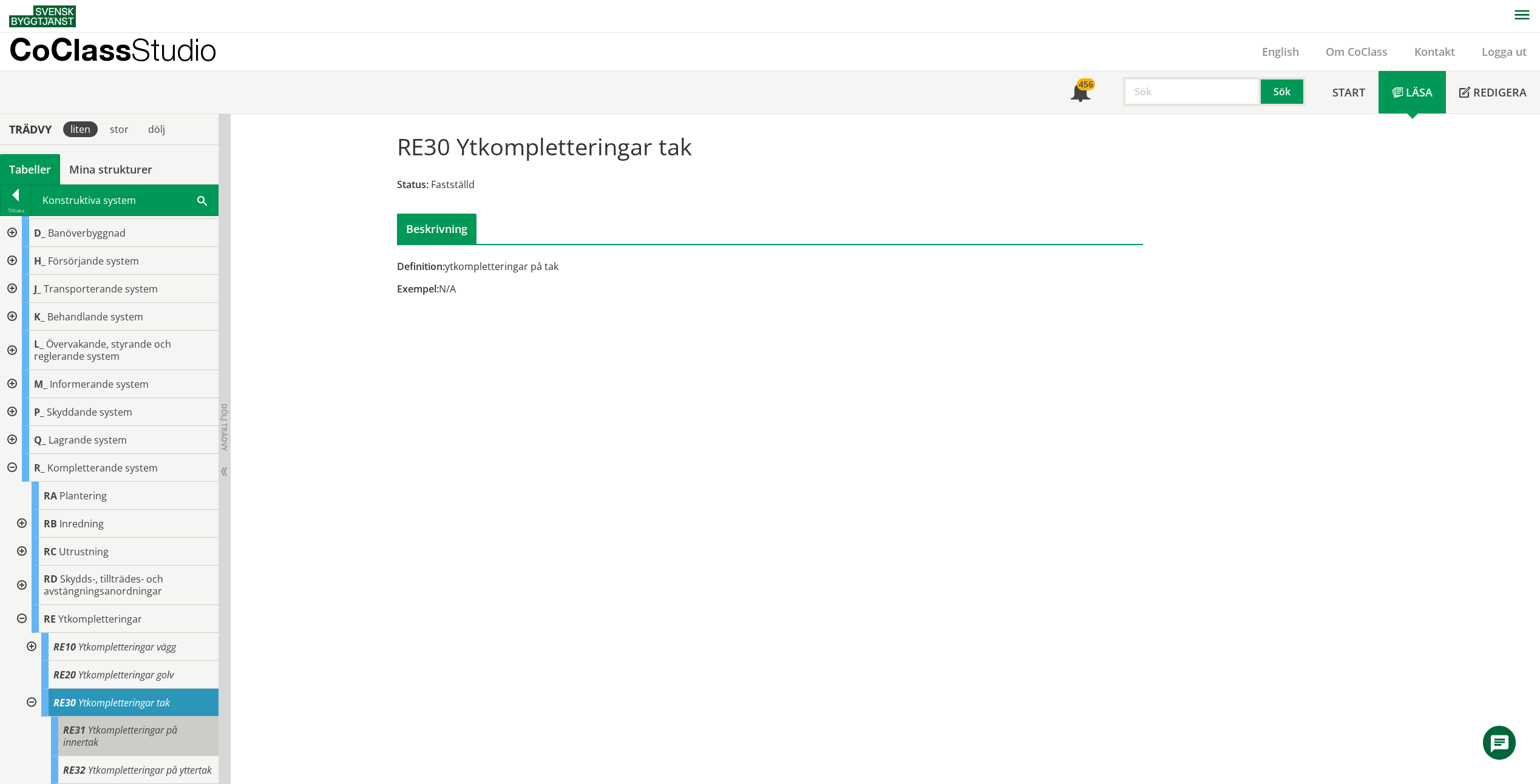
click at [168, 723] on span "Ytkompletteringar på innertak" at bounding box center [120, 736] width 114 height 26
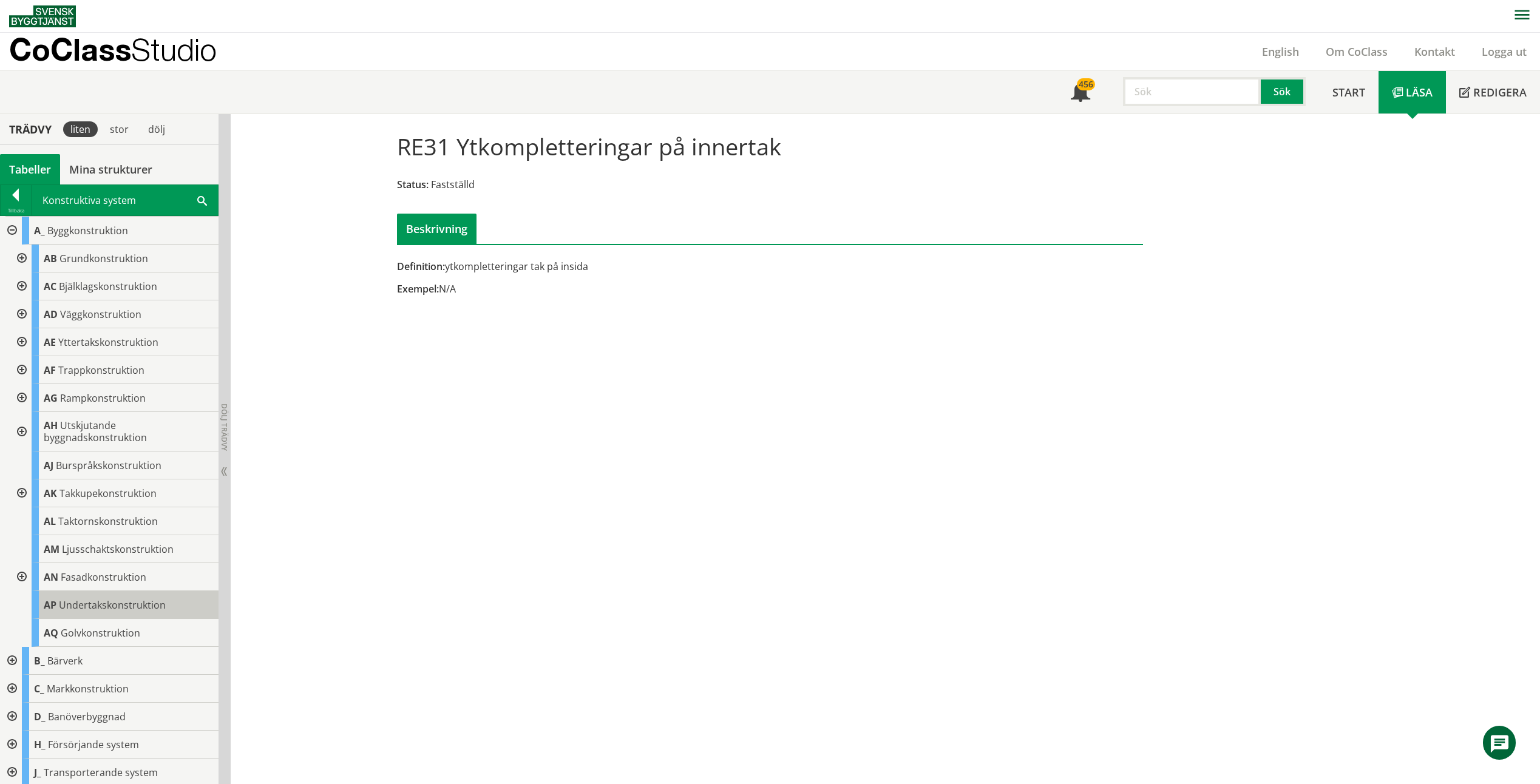
click at [128, 597] on div "AP Undertakskonstruktion" at bounding box center [125, 605] width 187 height 28
